Goal: Check status

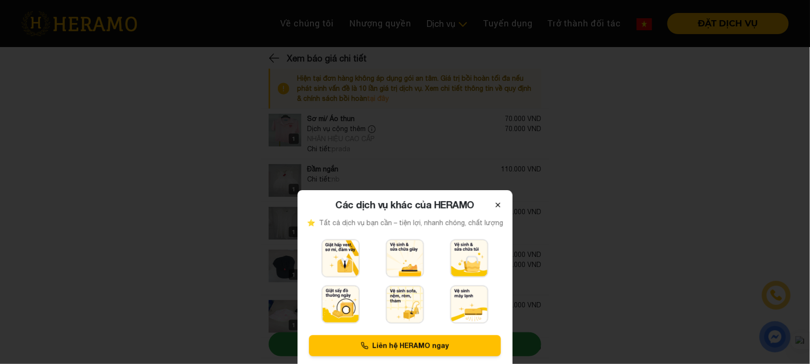
click at [498, 204] on icon at bounding box center [498, 205] width 4 height 4
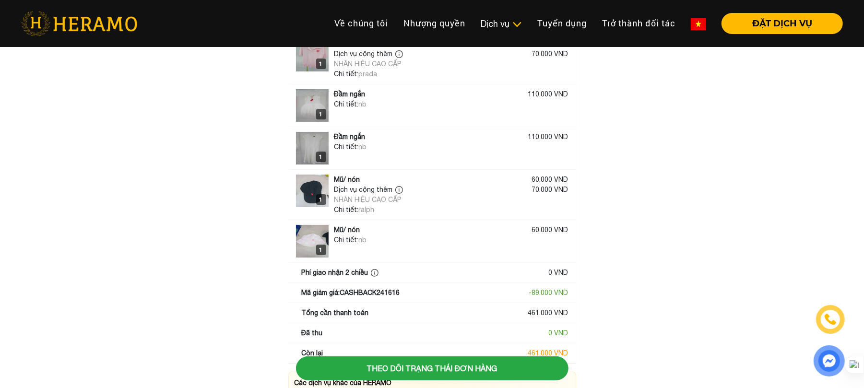
scroll to position [89, 0]
